Goal: Check status: Check status

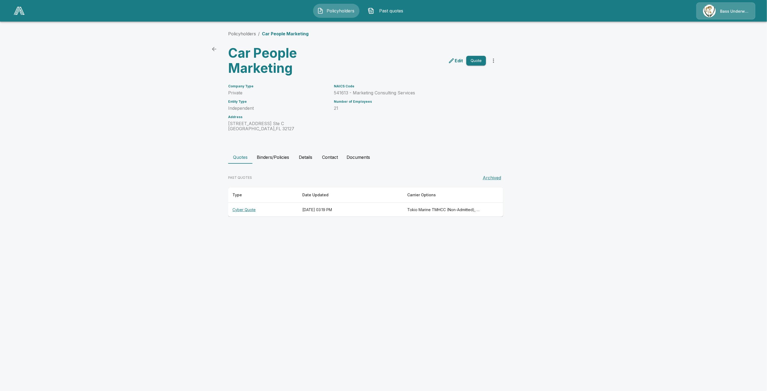
drag, startPoint x: 271, startPoint y: 113, endPoint x: 268, endPoint y: 114, distance: 3.9
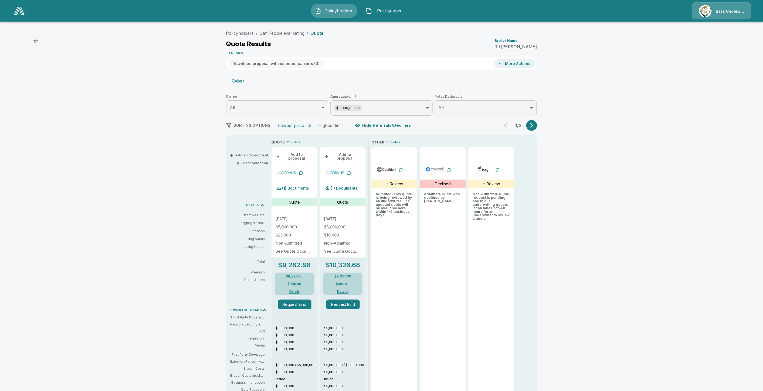
click at [242, 30] on link "Policyholders" at bounding box center [240, 32] width 28 height 5
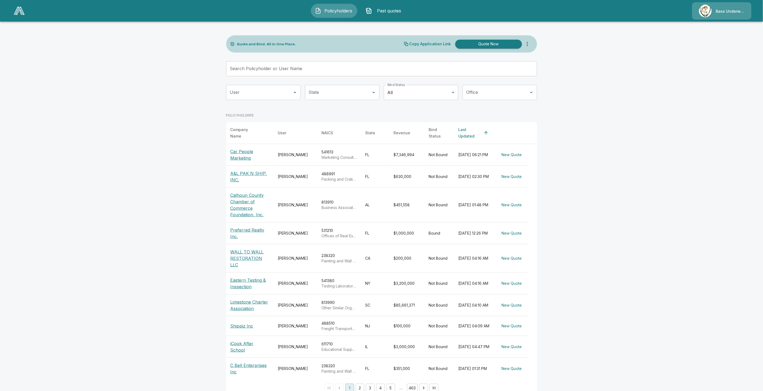
click at [245, 201] on p "Calhoun County Chamber of Commerce Foundation, Inc." at bounding box center [249, 205] width 39 height 26
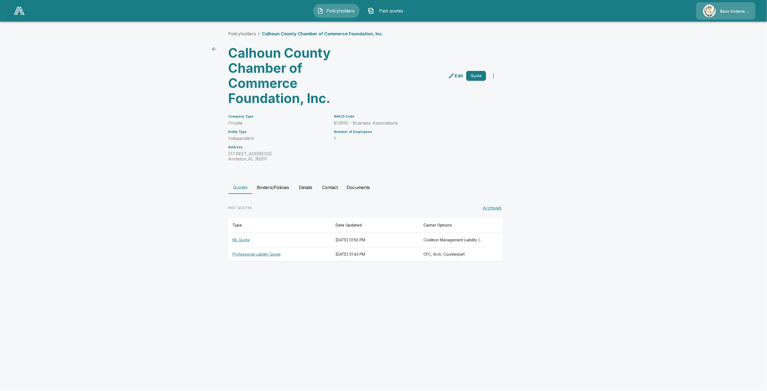
click at [241, 241] on th "ML Quote" at bounding box center [279, 240] width 103 height 14
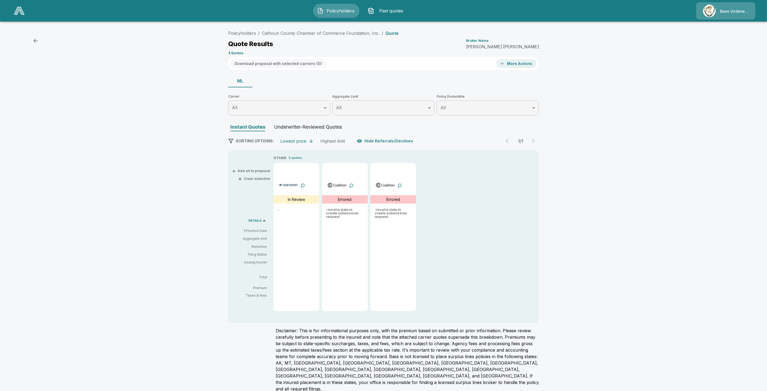
click at [317, 126] on div "Underwriter-Reviewed Quotes" at bounding box center [308, 127] width 68 height 7
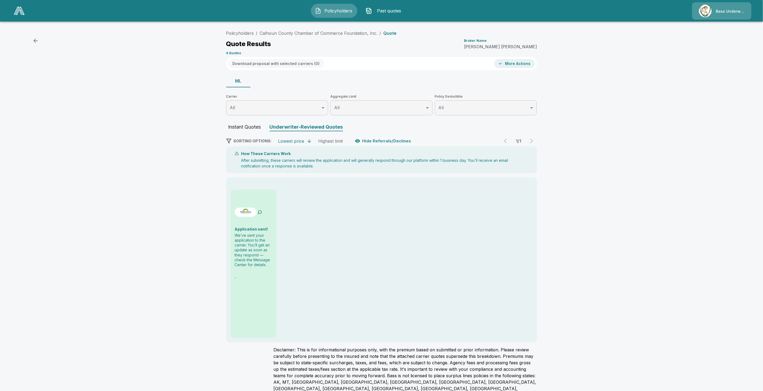
click at [262, 207] on div at bounding box center [260, 212] width 4 height 11
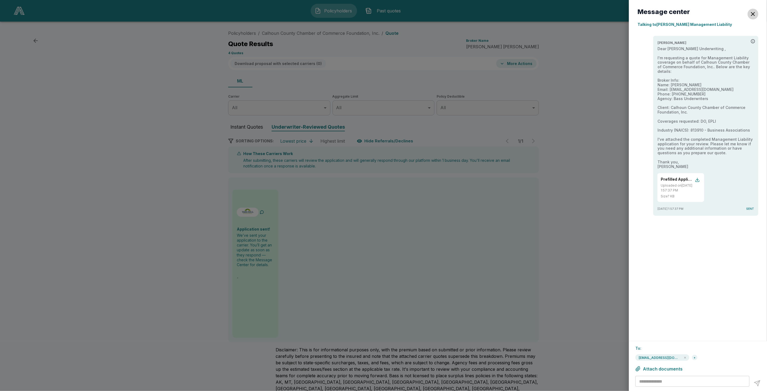
click at [751, 18] on button "button" at bounding box center [753, 14] width 11 height 11
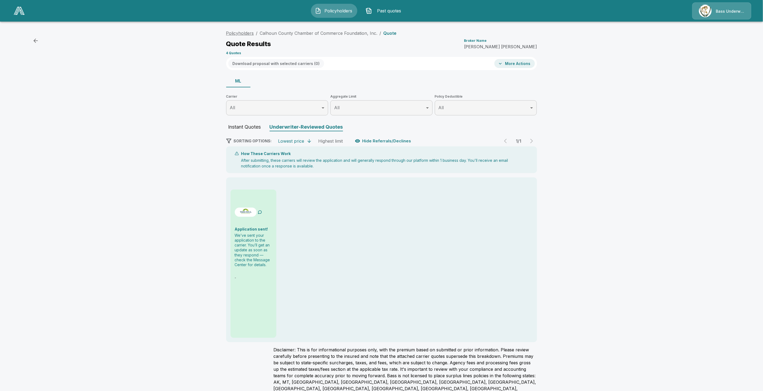
click at [245, 31] on link "Policyholders" at bounding box center [240, 32] width 28 height 5
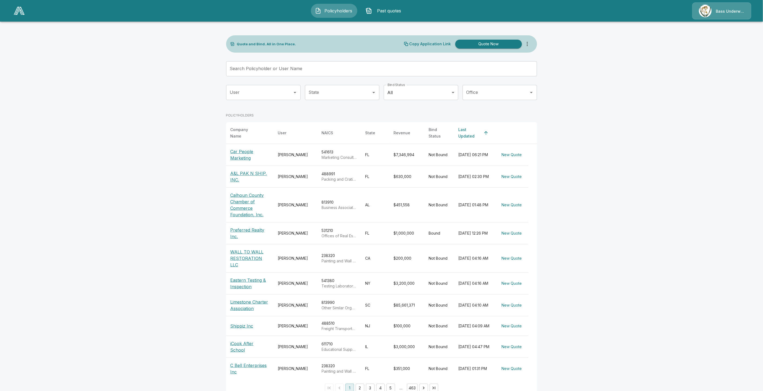
click at [242, 150] on p "Car People Marketing" at bounding box center [249, 154] width 39 height 13
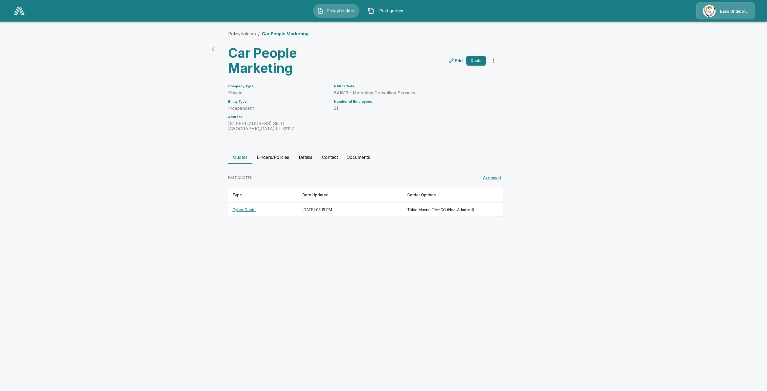
click at [246, 207] on th "Cyber Quote" at bounding box center [263, 210] width 70 height 14
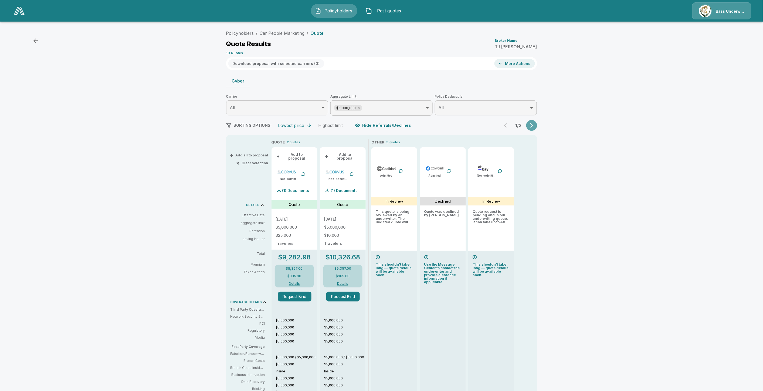
click at [536, 128] on button "button" at bounding box center [531, 125] width 11 height 11
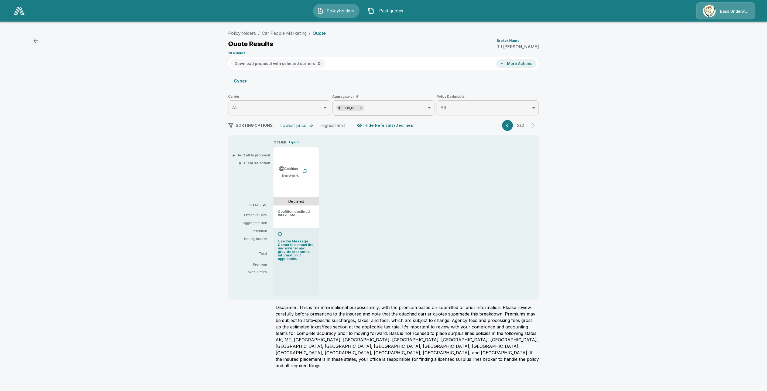
click at [513, 125] on button "button" at bounding box center [507, 125] width 11 height 11
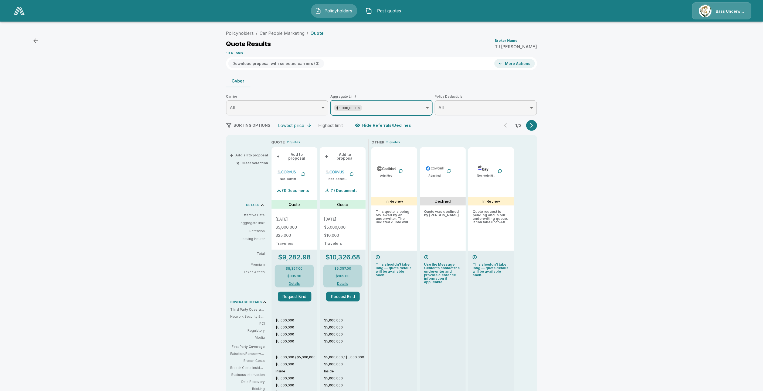
click at [361, 107] on icon at bounding box center [359, 108] width 4 height 4
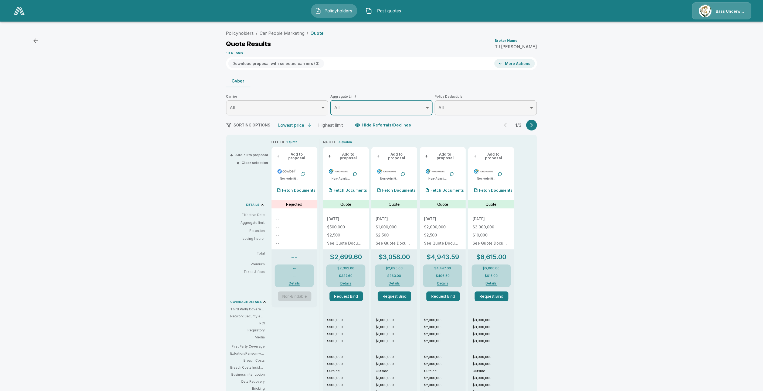
click at [530, 127] on button "button" at bounding box center [531, 125] width 11 height 11
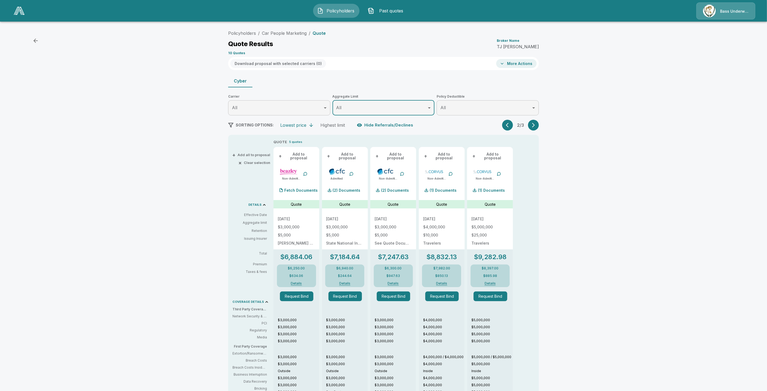
click at [376, 112] on body "Policyholders Past quotes Bass Underwriters Policyholders / Car People Marketin…" at bounding box center [383, 268] width 767 height 537
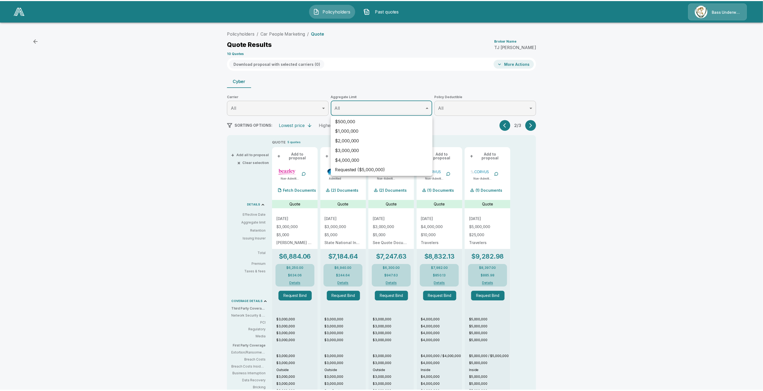
scroll to position [12, 0]
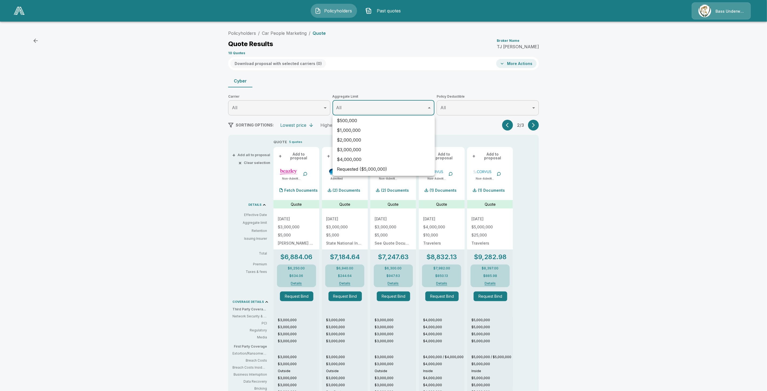
click at [366, 171] on li "Requested ($5,000,000)" at bounding box center [384, 169] width 102 height 10
type input "*******"
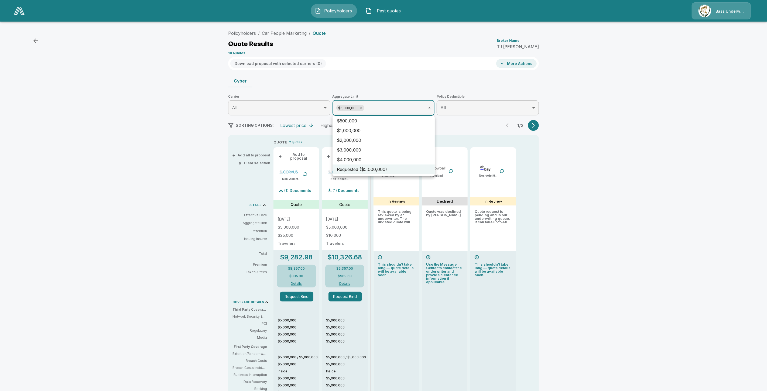
click at [233, 180] on div at bounding box center [383, 195] width 767 height 391
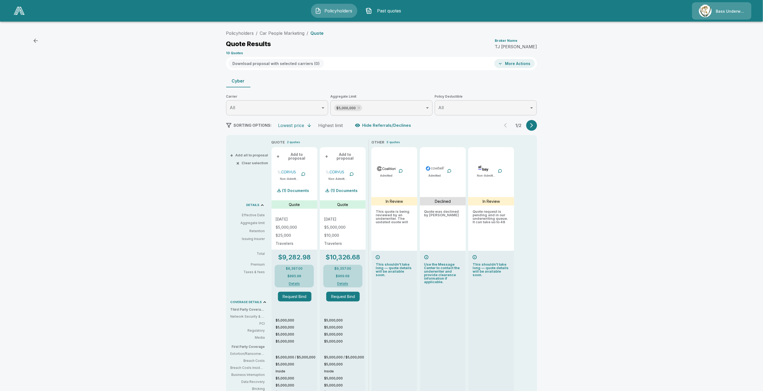
click at [29, 92] on div "Policyholders / Car People Marketing / Quote Quote Results Broker Name TJ Cragg…" at bounding box center [381, 281] width 763 height 511
